Goal: Check status: Check status

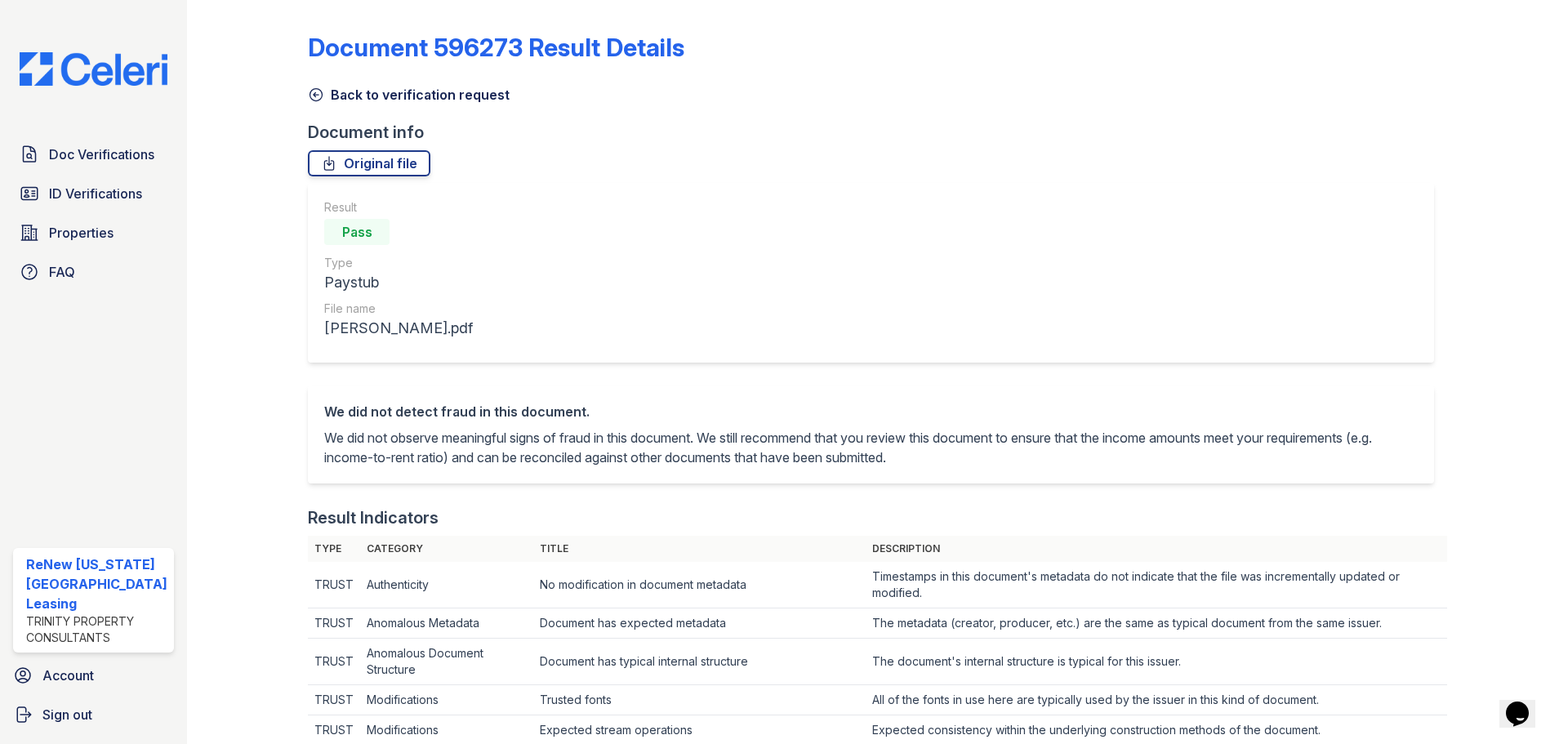
click at [310, 85] on link "Back to verification request" at bounding box center [408, 94] width 202 height 19
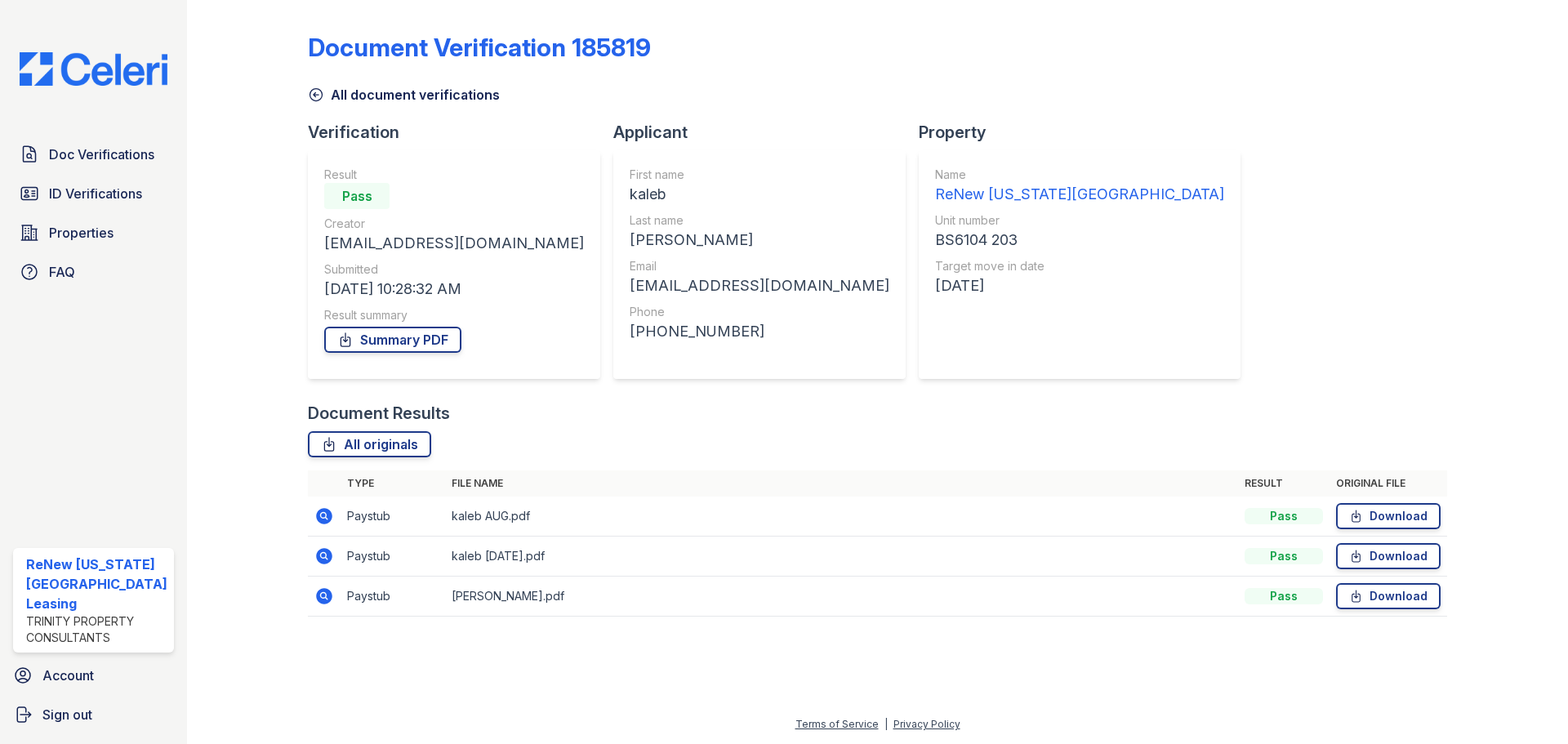
click at [320, 551] on icon at bounding box center [324, 555] width 16 height 16
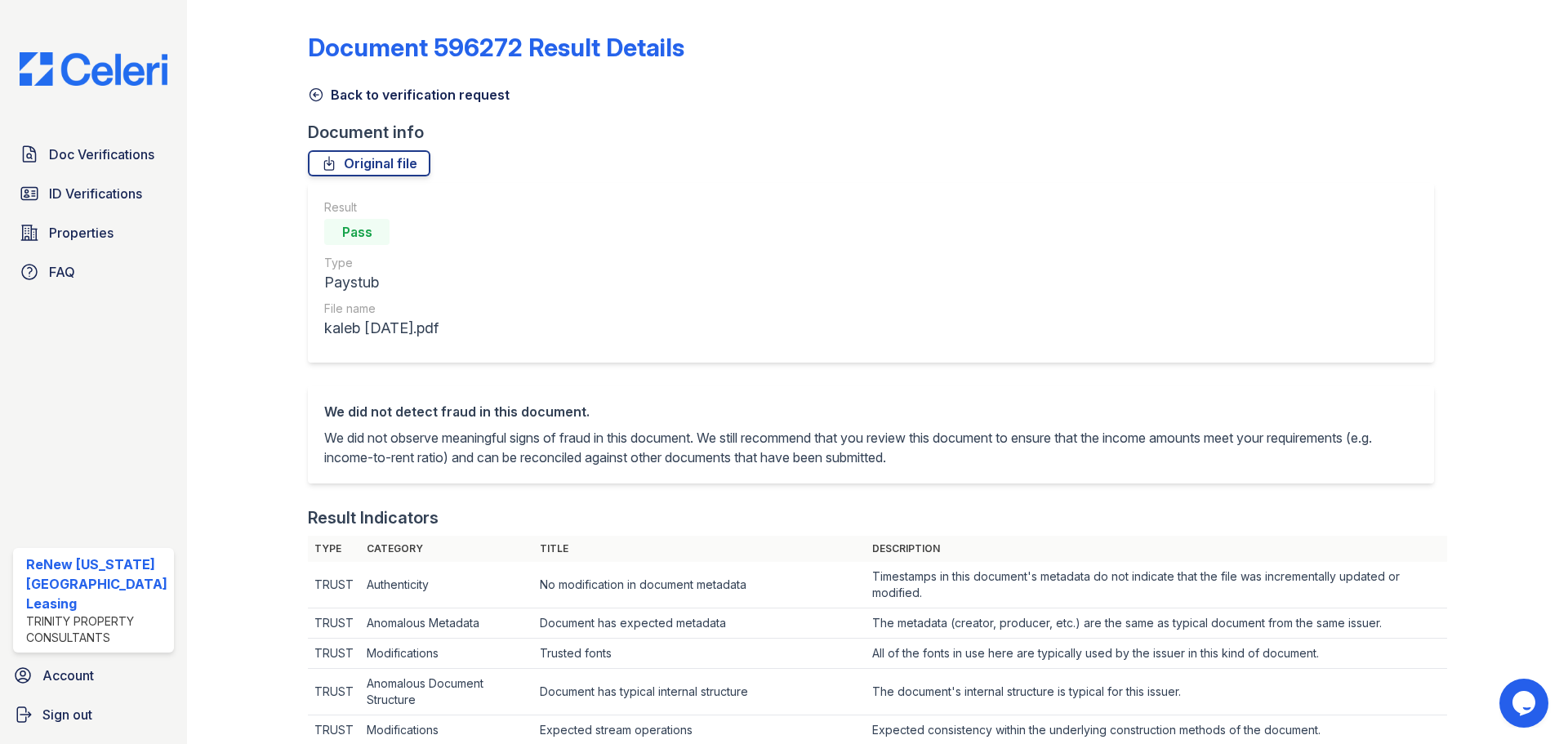
click at [312, 94] on icon at bounding box center [316, 95] width 12 height 12
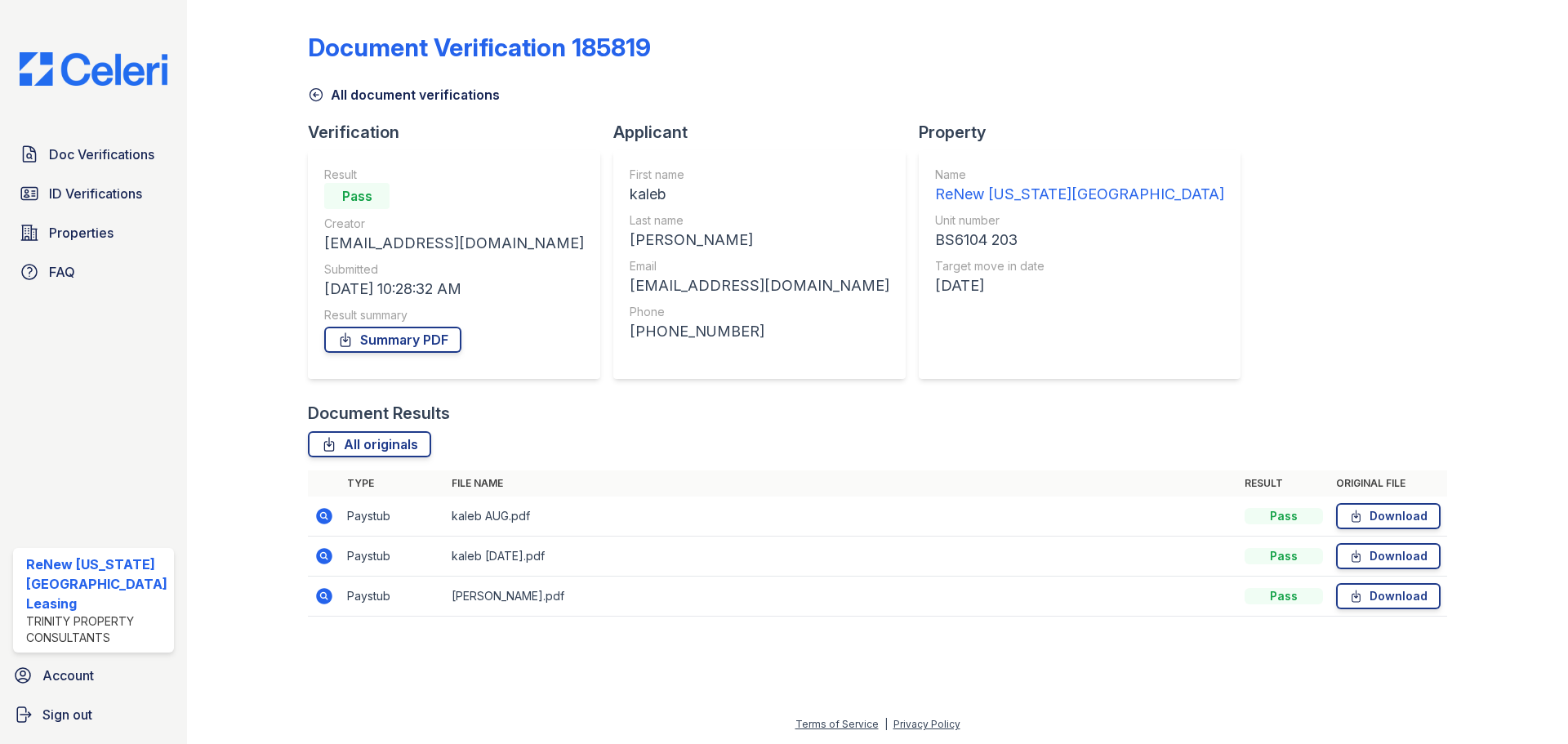
click at [319, 516] on icon at bounding box center [324, 516] width 16 height 16
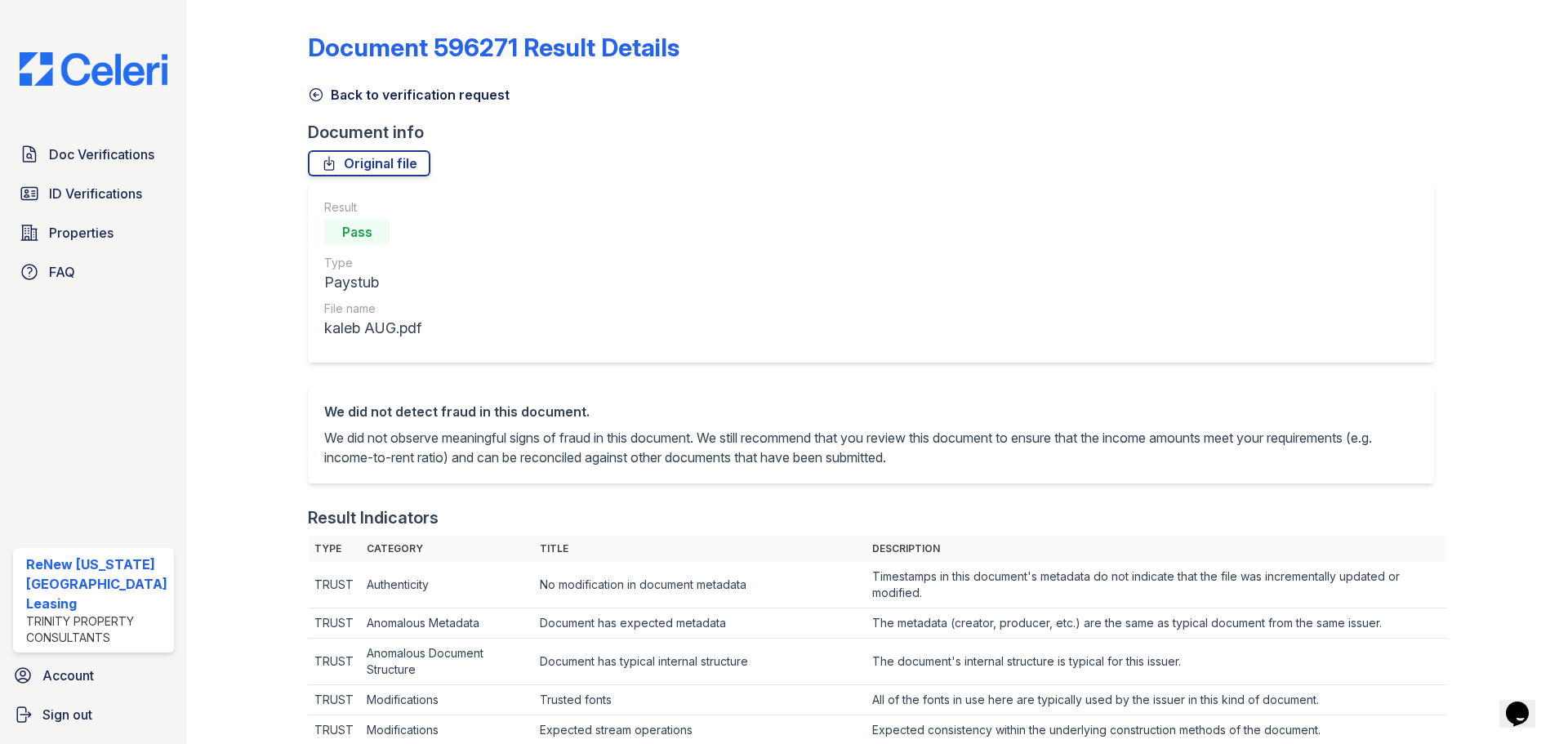
click at [317, 93] on icon at bounding box center [315, 94] width 16 height 16
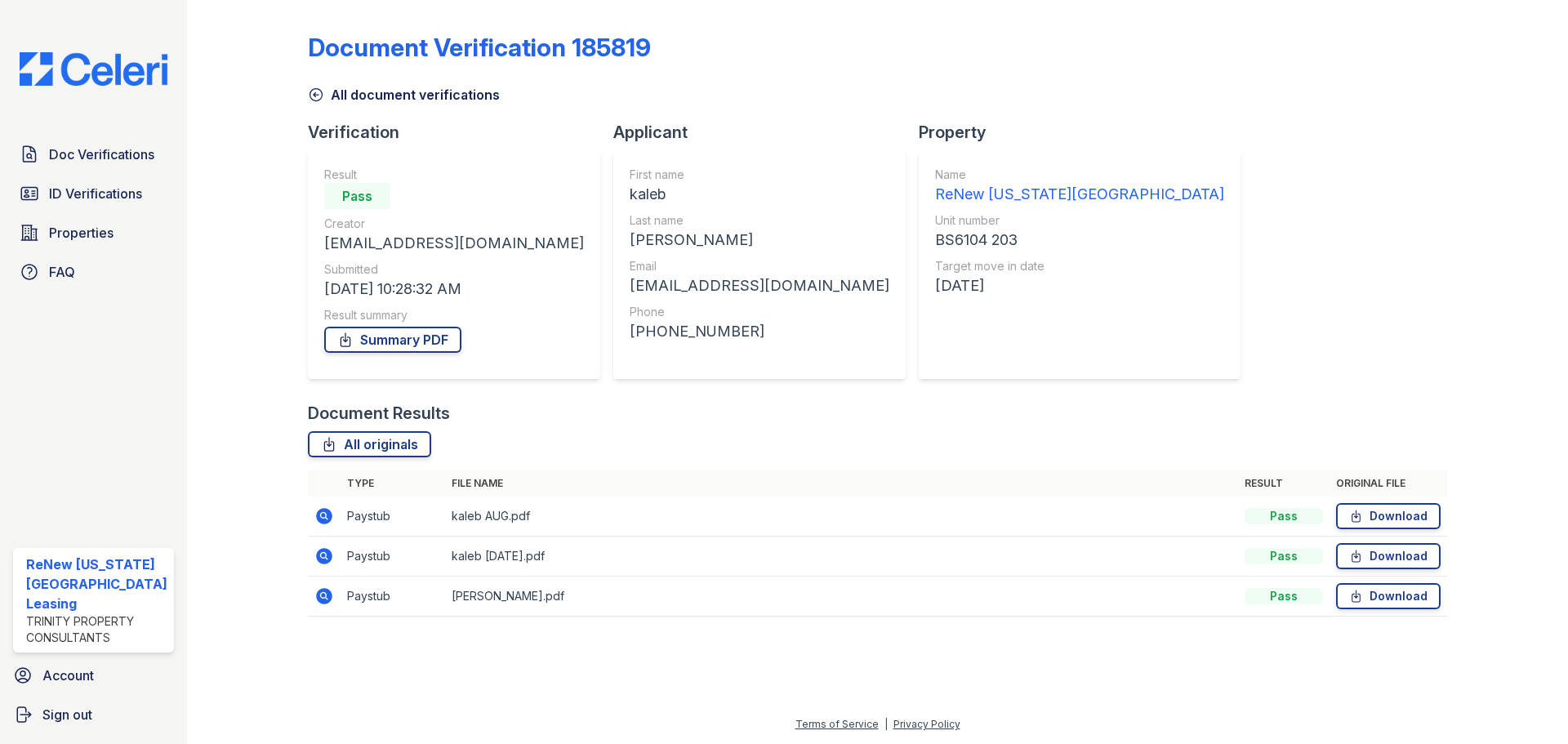
click at [313, 93] on icon at bounding box center [315, 94] width 16 height 16
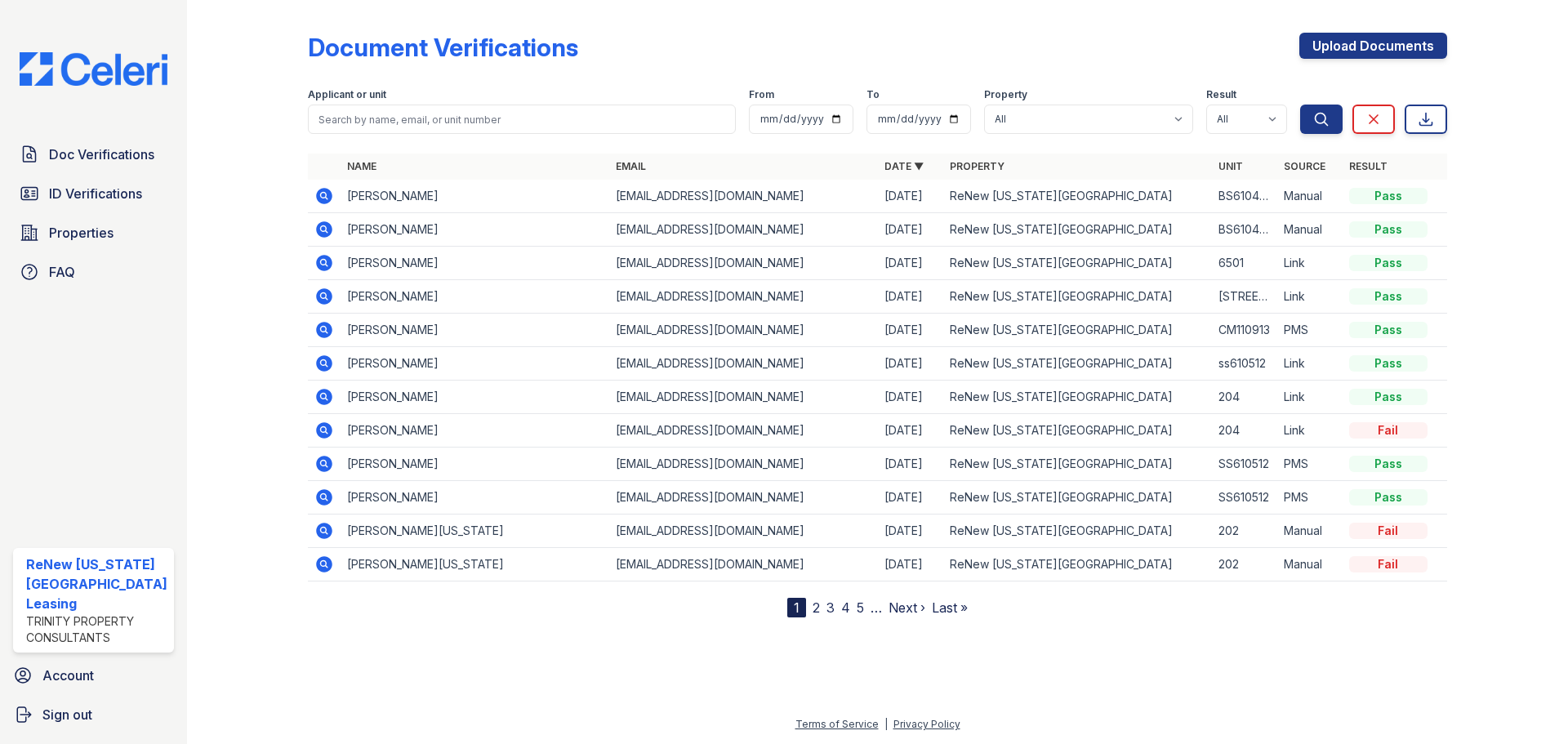
click at [813, 609] on link "2" at bounding box center [816, 607] width 8 height 16
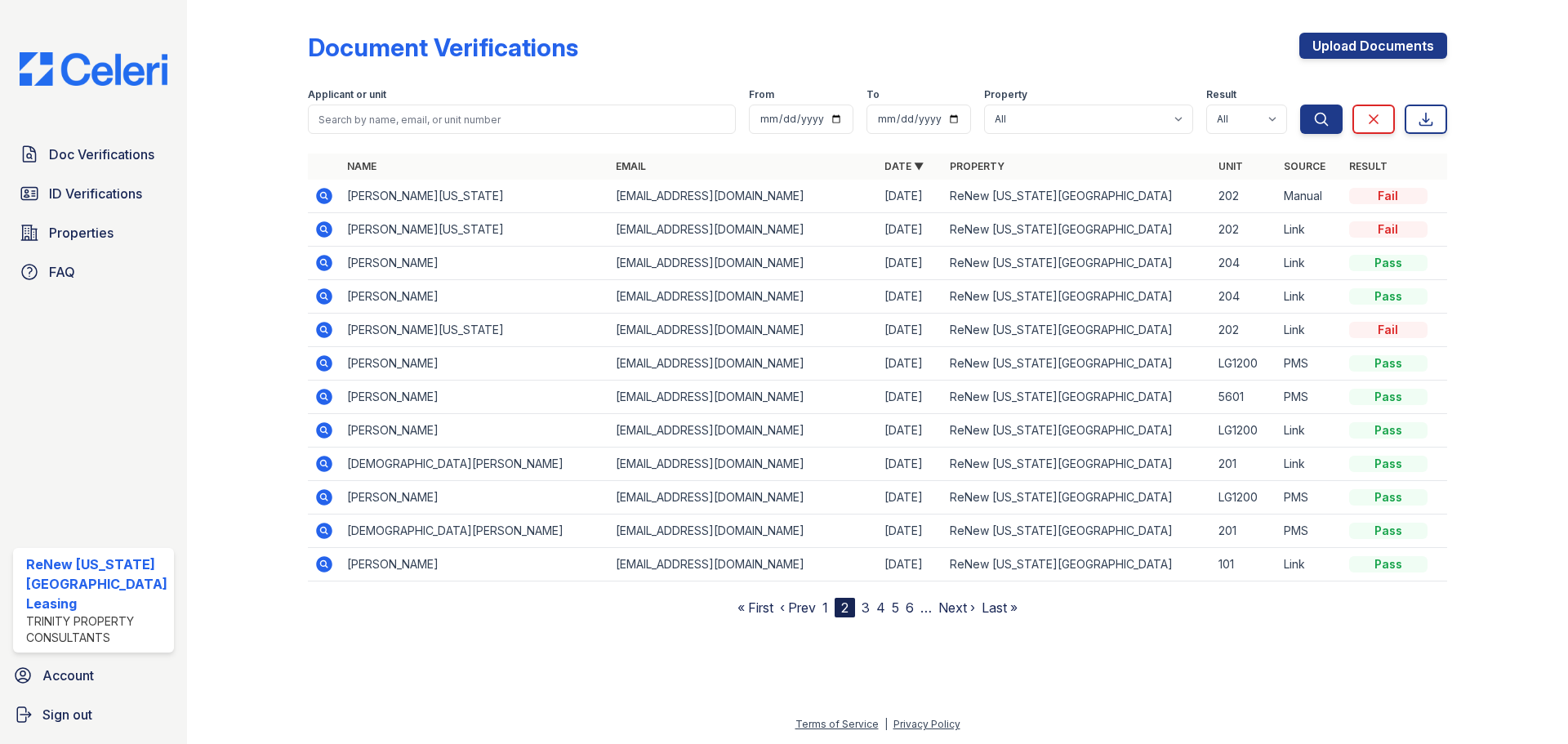
click at [323, 394] on icon at bounding box center [324, 397] width 19 height 19
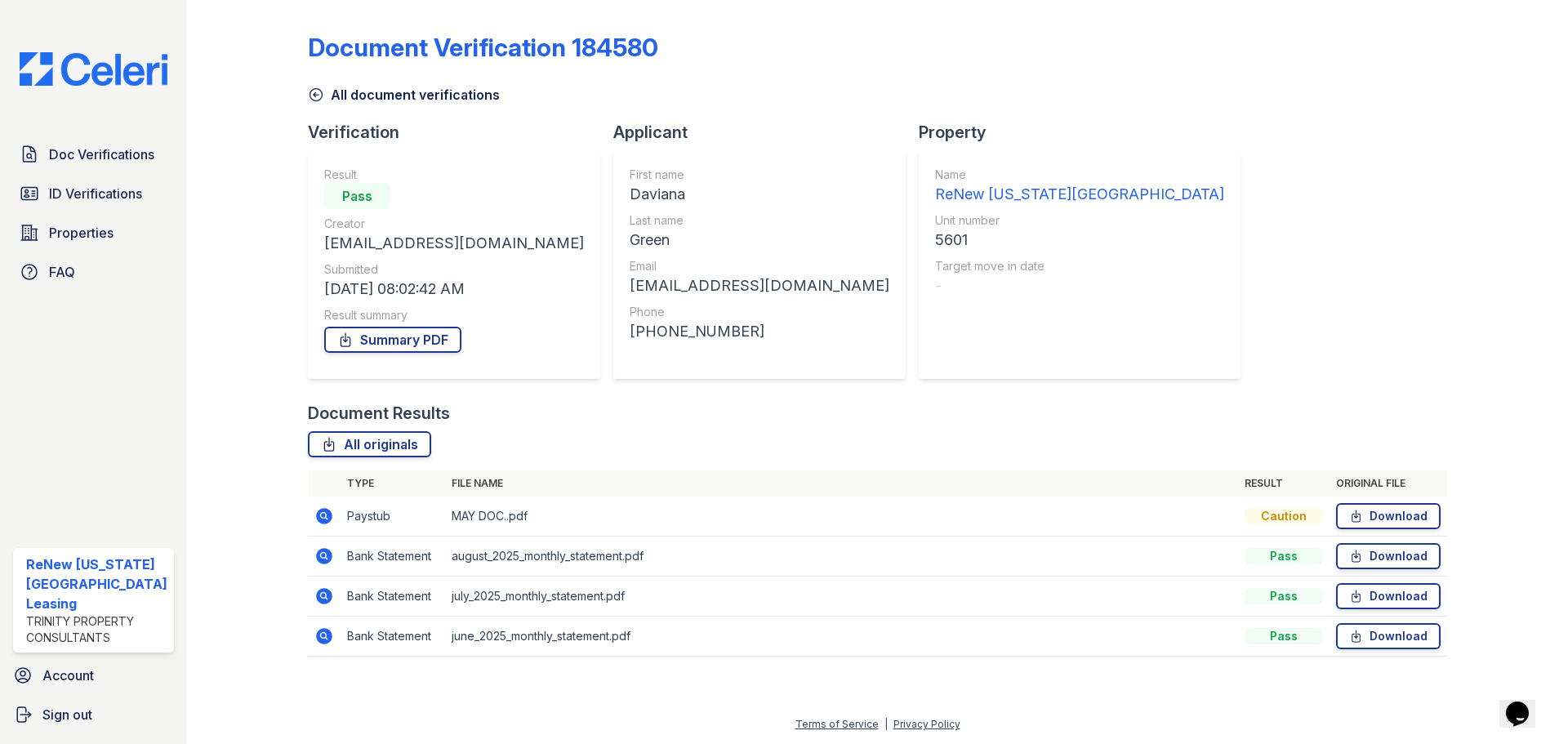
click at [324, 555] on icon at bounding box center [323, 555] width 4 height 4
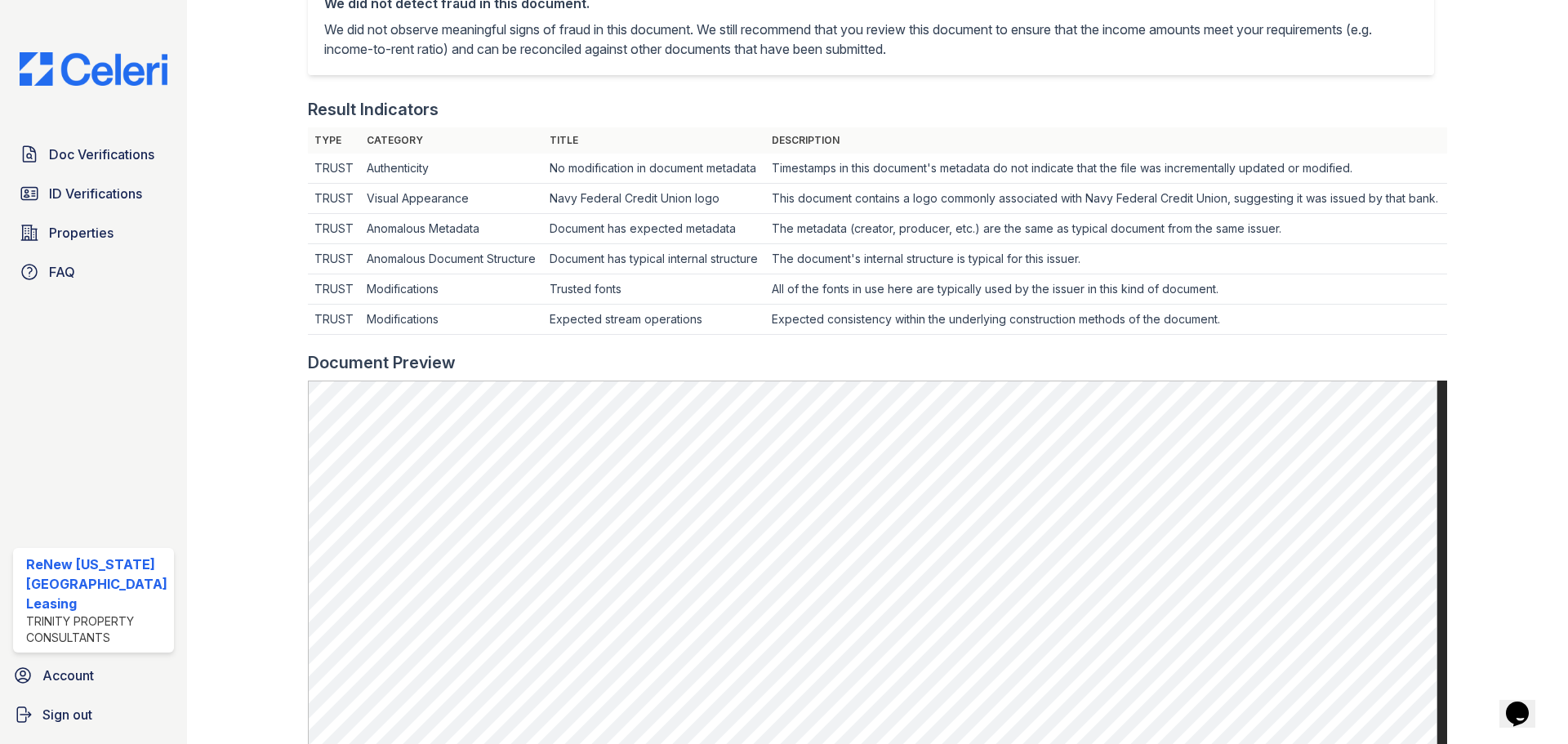
scroll to position [82, 0]
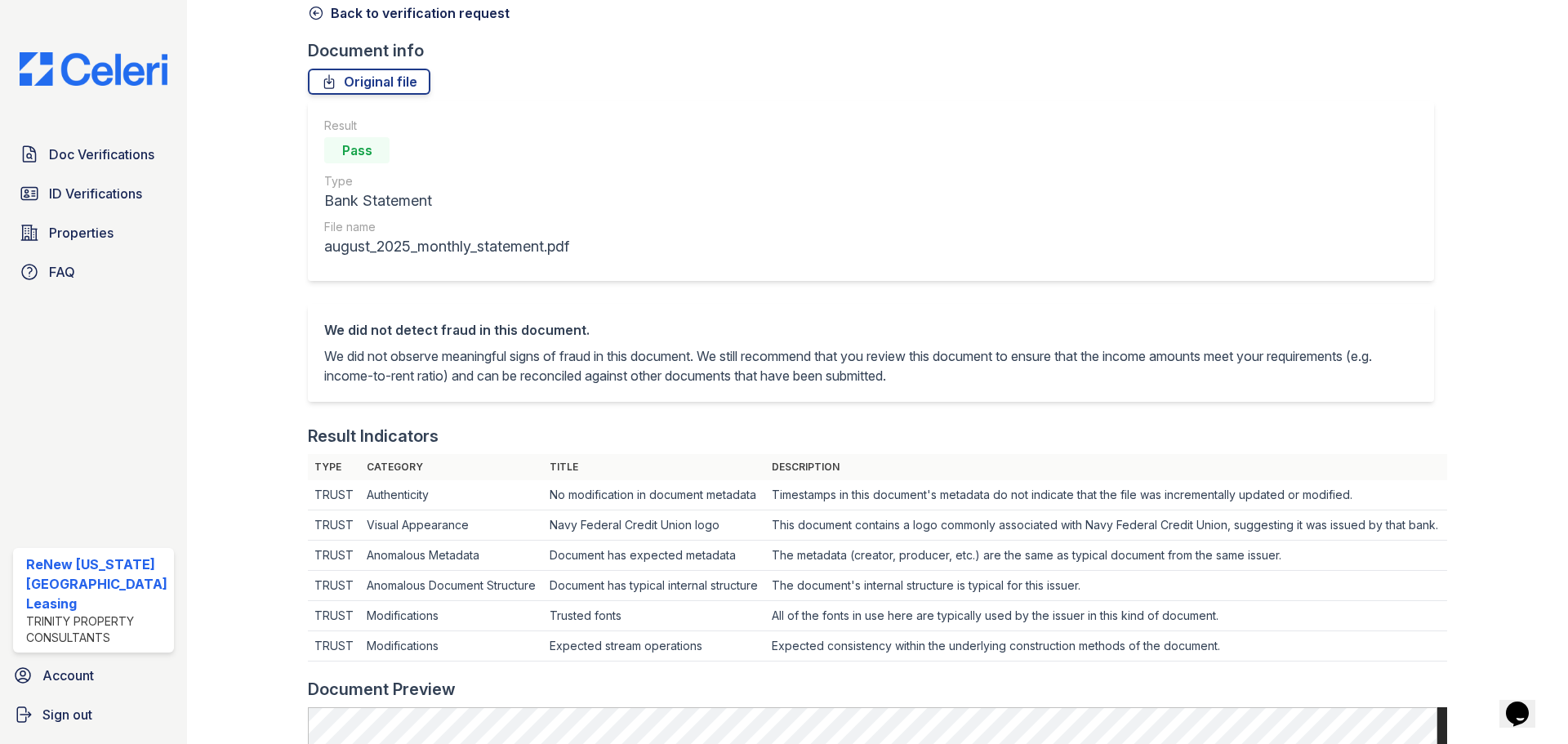
click at [310, 11] on icon at bounding box center [316, 14] width 12 height 12
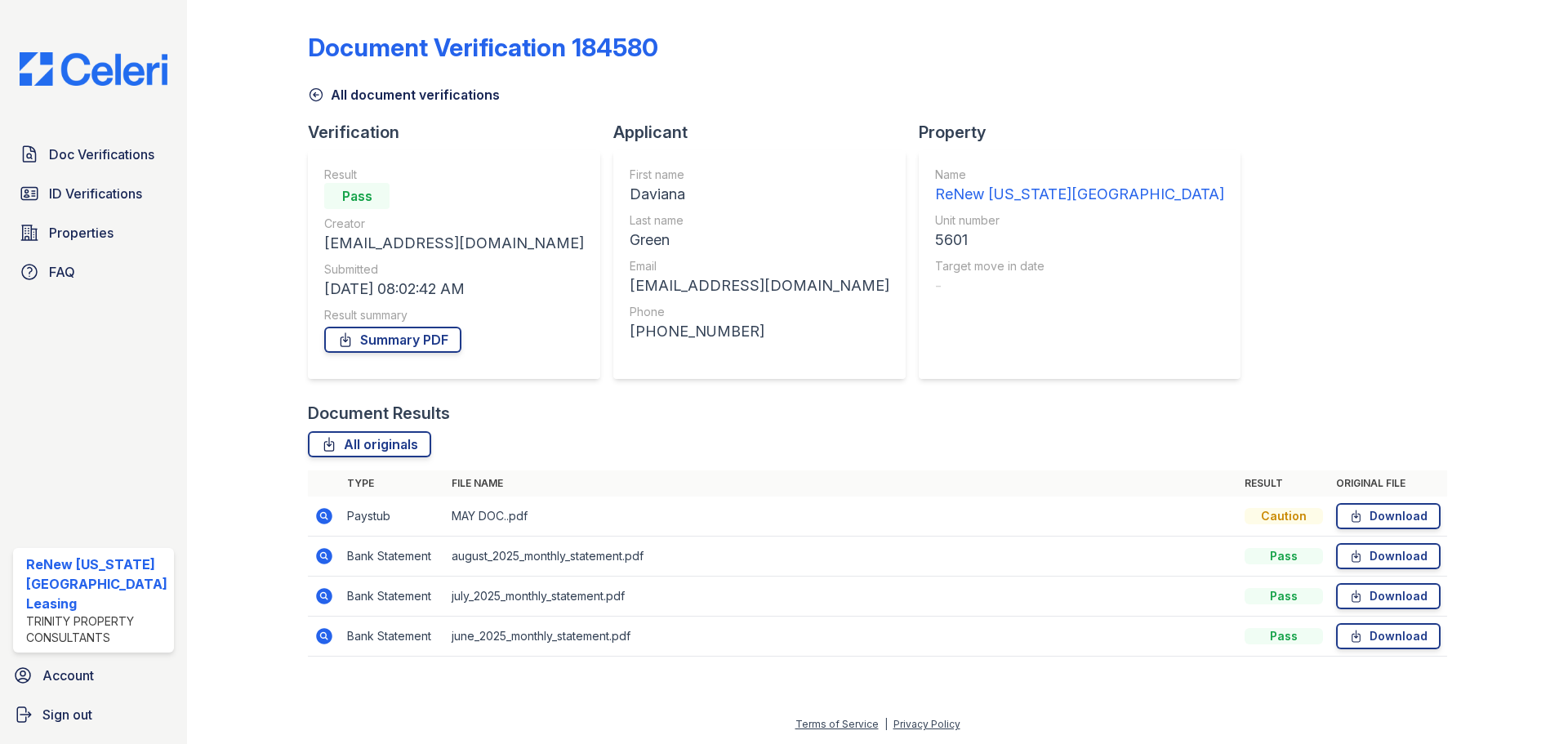
click at [316, 95] on icon at bounding box center [316, 95] width 12 height 12
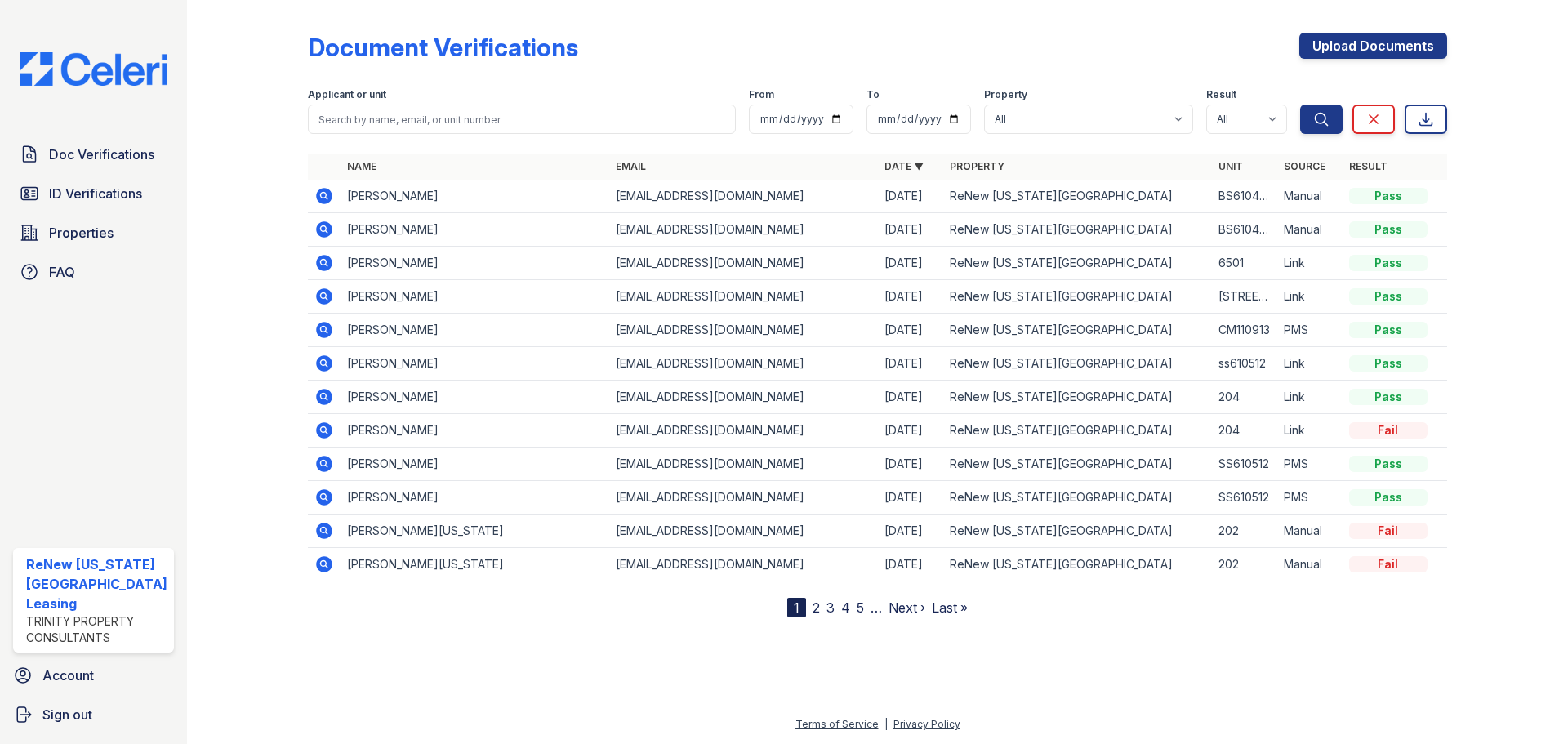
click at [817, 608] on link "2" at bounding box center [816, 607] width 8 height 16
